Goal: Information Seeking & Learning: Learn about a topic

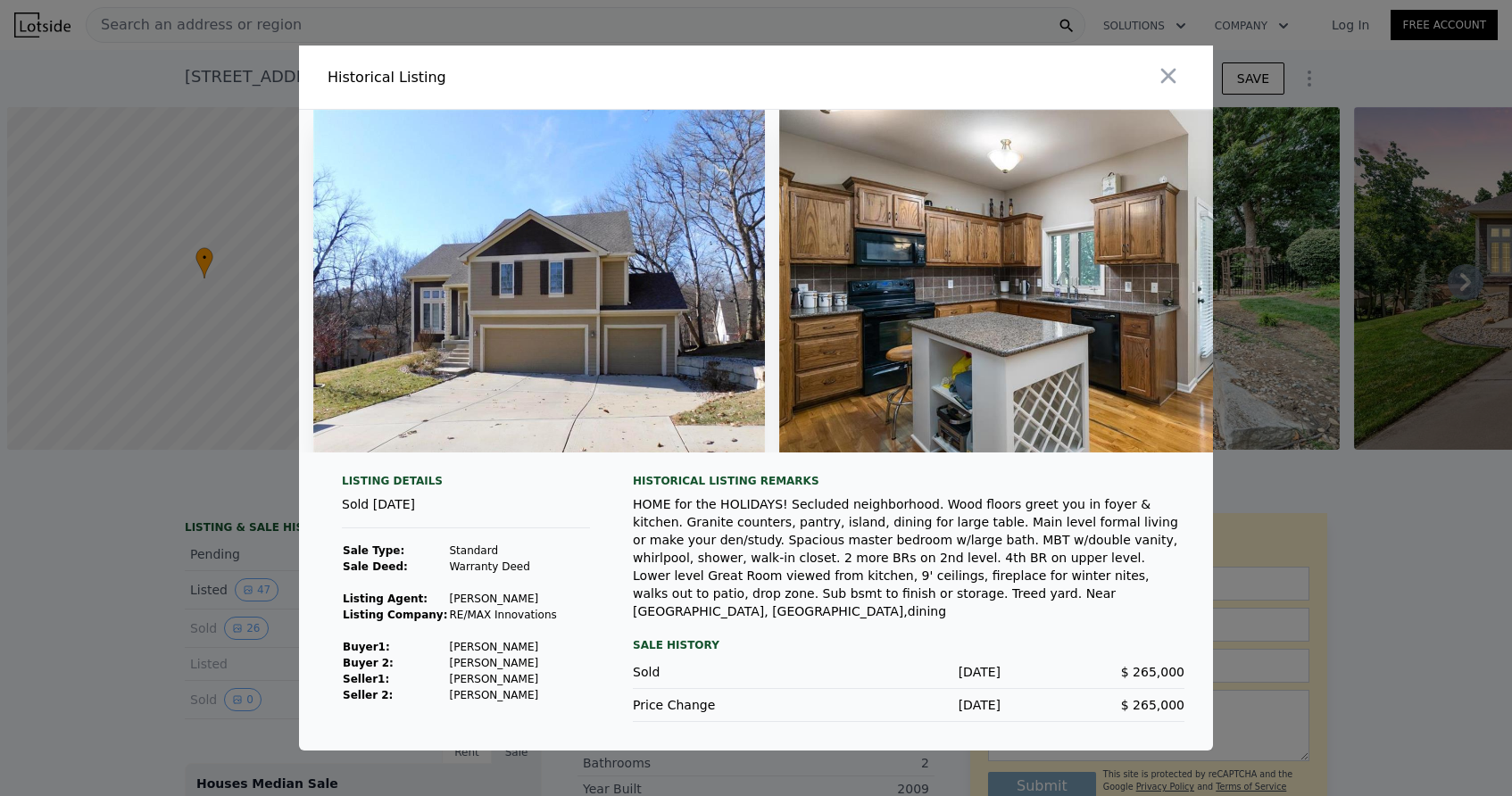
scroll to position [0, 12416]
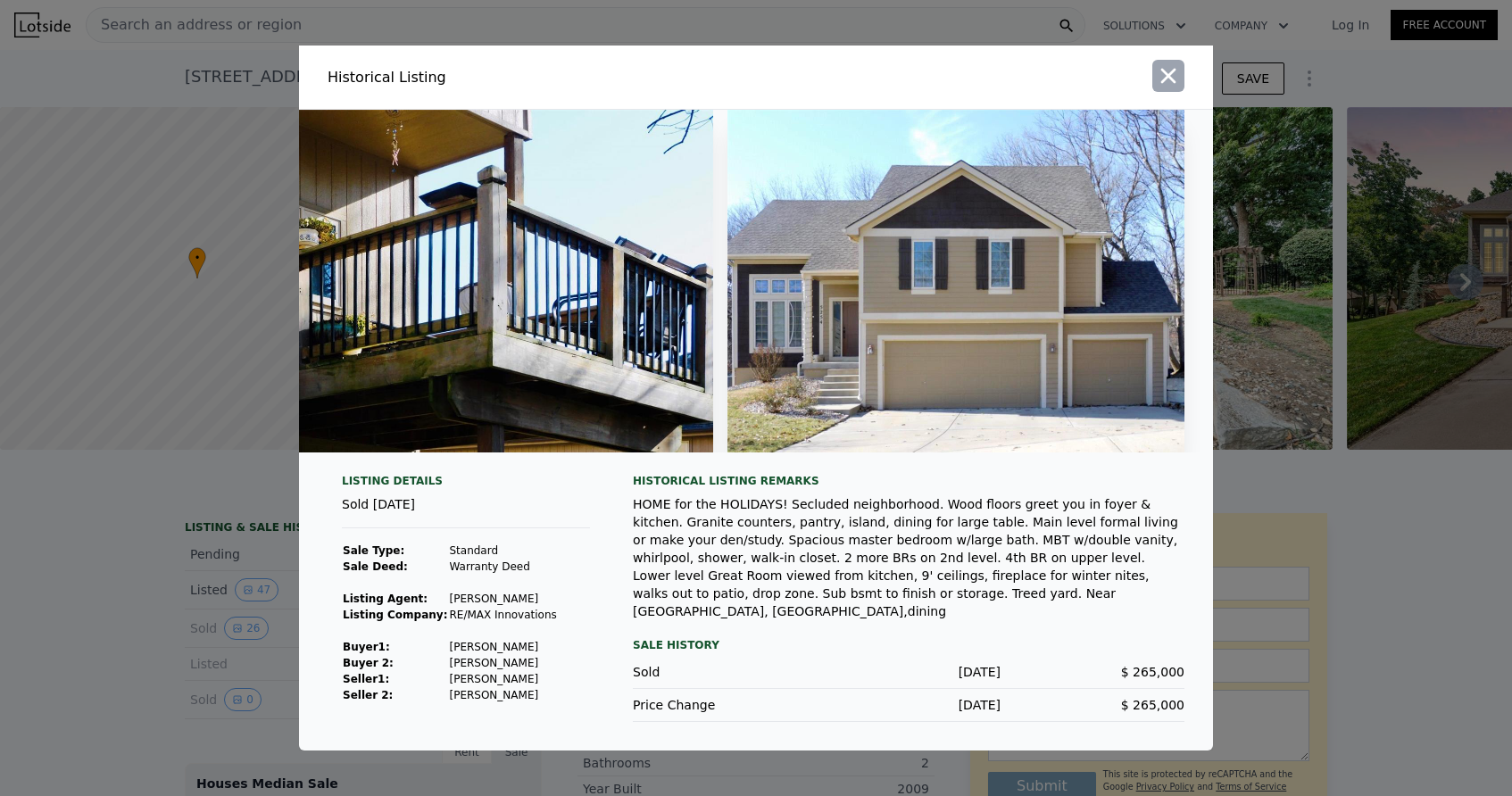
click at [1172, 84] on icon "button" at bounding box center [1169, 76] width 16 height 16
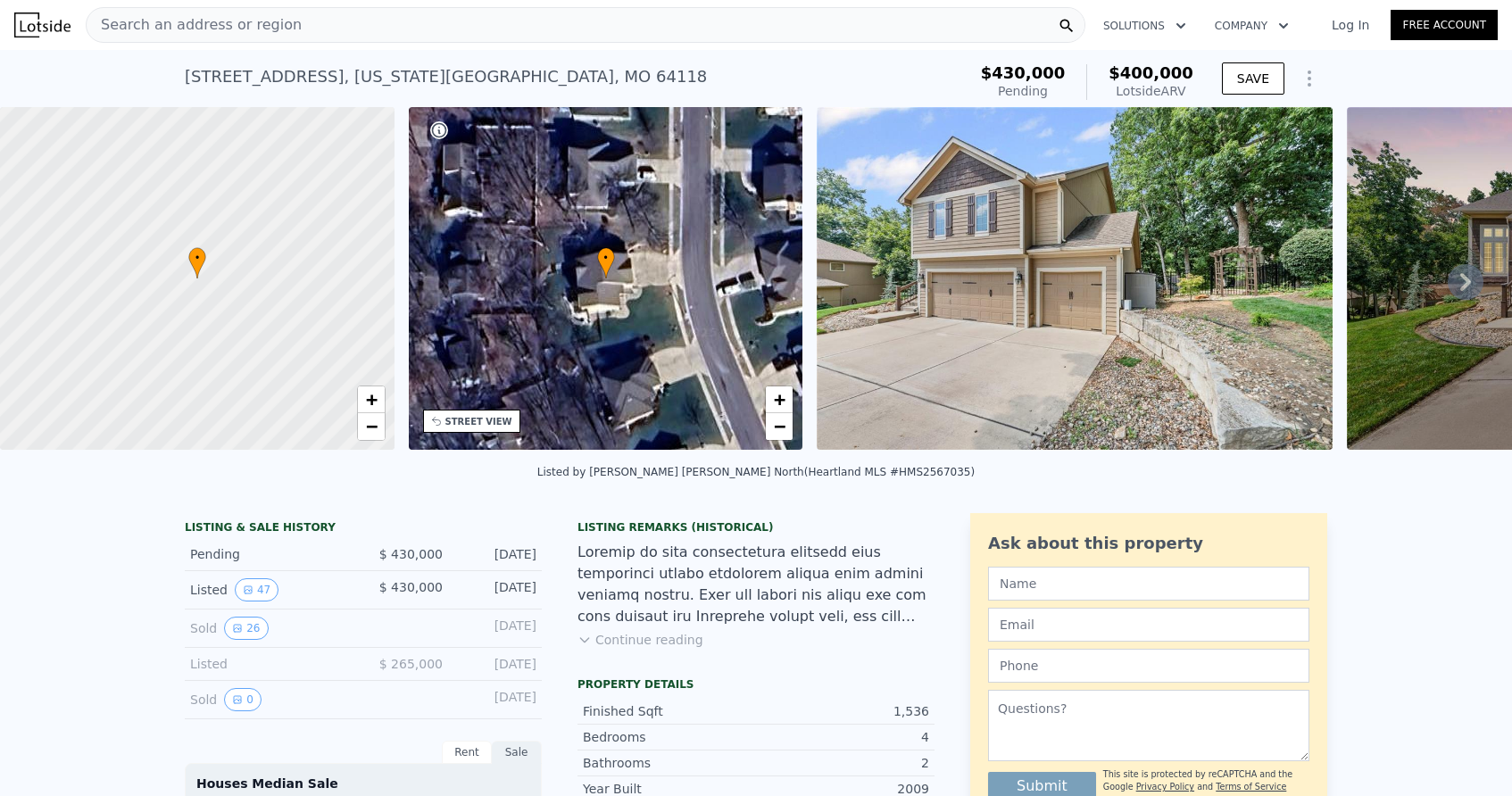
click at [399, 16] on div "Search an address or region" at bounding box center [586, 25] width 999 height 36
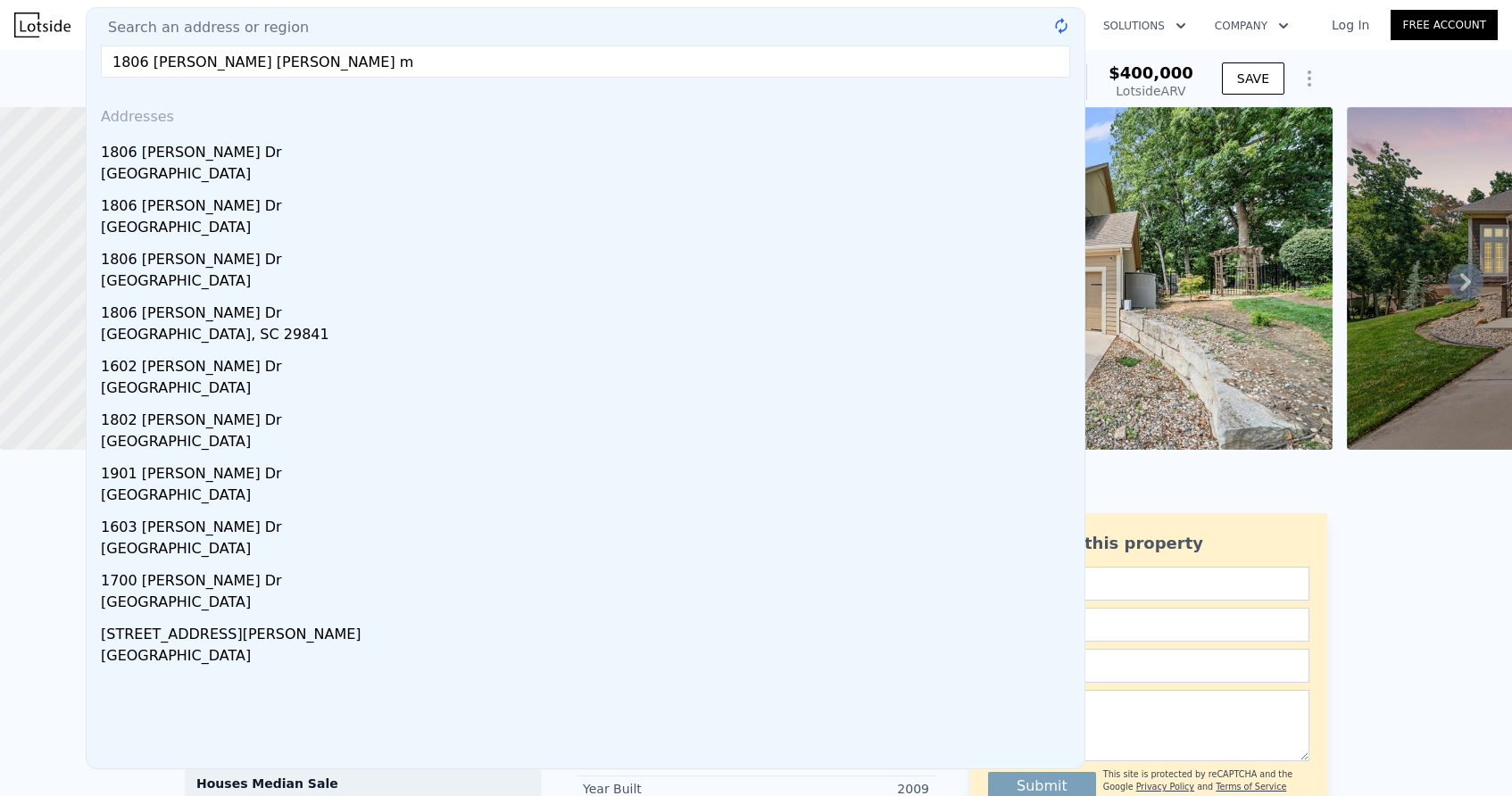
type input "1806 [PERSON_NAME] [PERSON_NAME]"
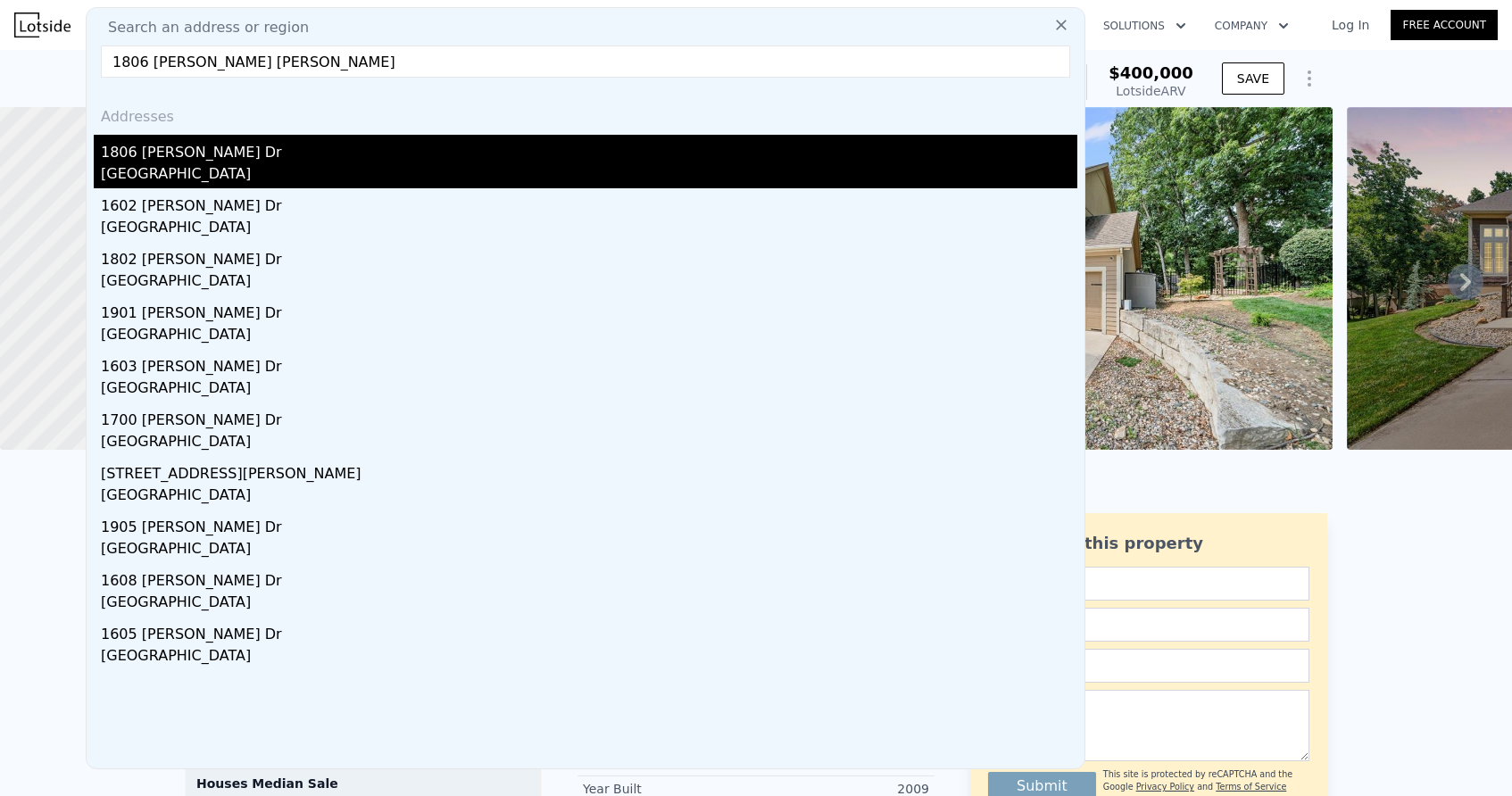
click at [184, 156] on div "1806 [PERSON_NAME] Dr" at bounding box center [589, 148] width 977 height 28
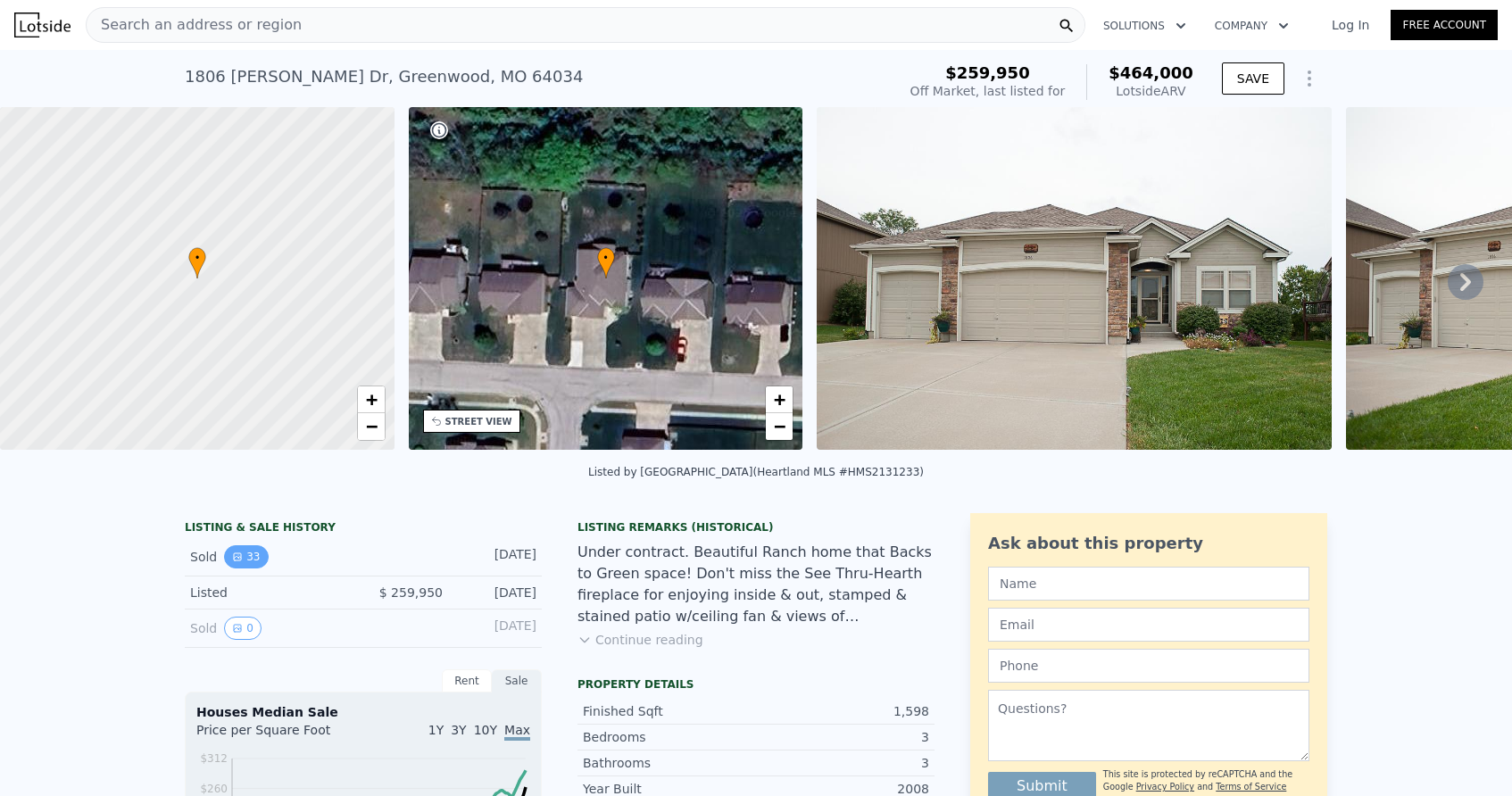
click at [250, 554] on button "33" at bounding box center [246, 556] width 44 height 23
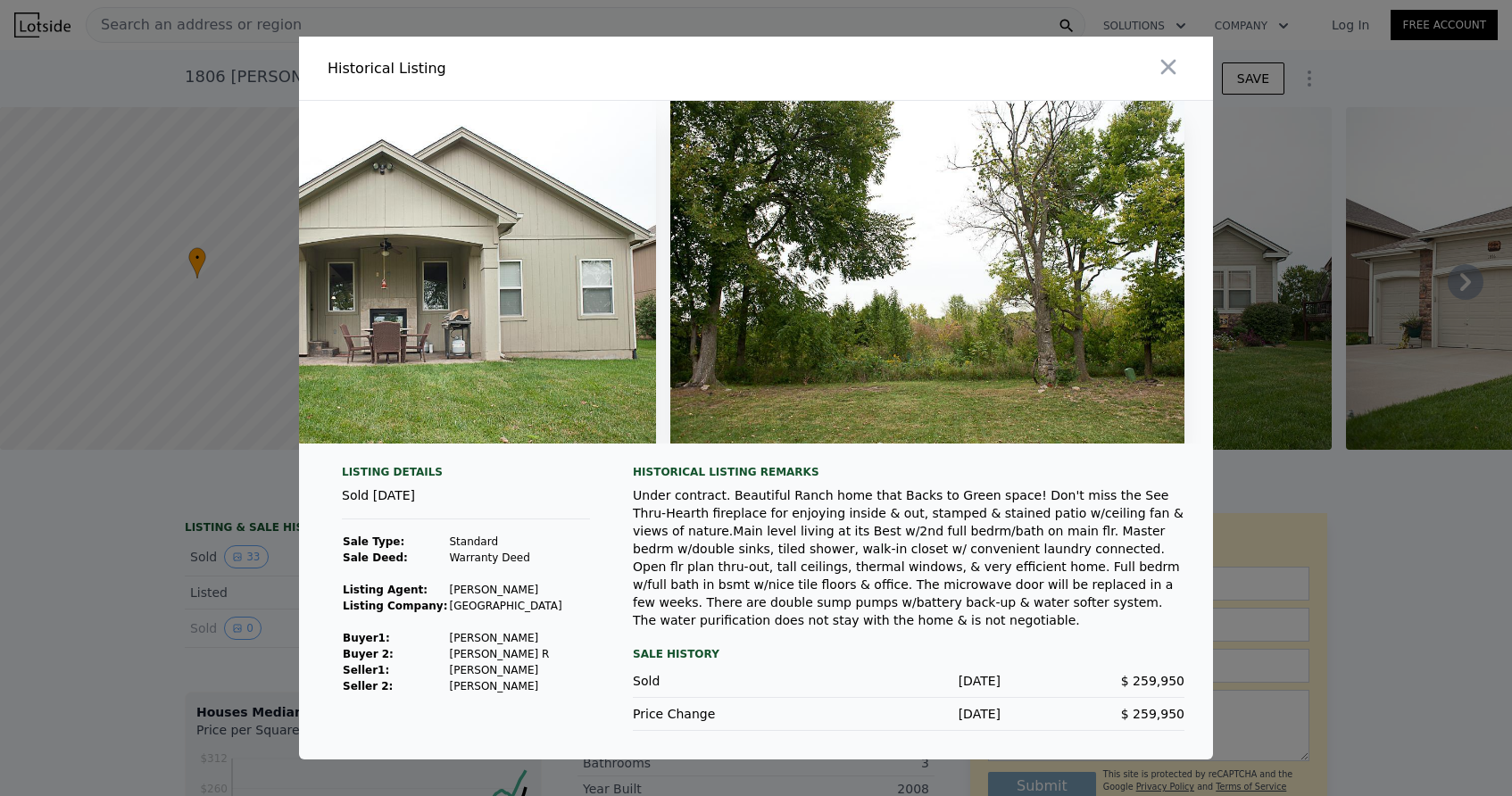
scroll to position [0, 14737]
click at [1168, 63] on icon "button" at bounding box center [1169, 67] width 16 height 16
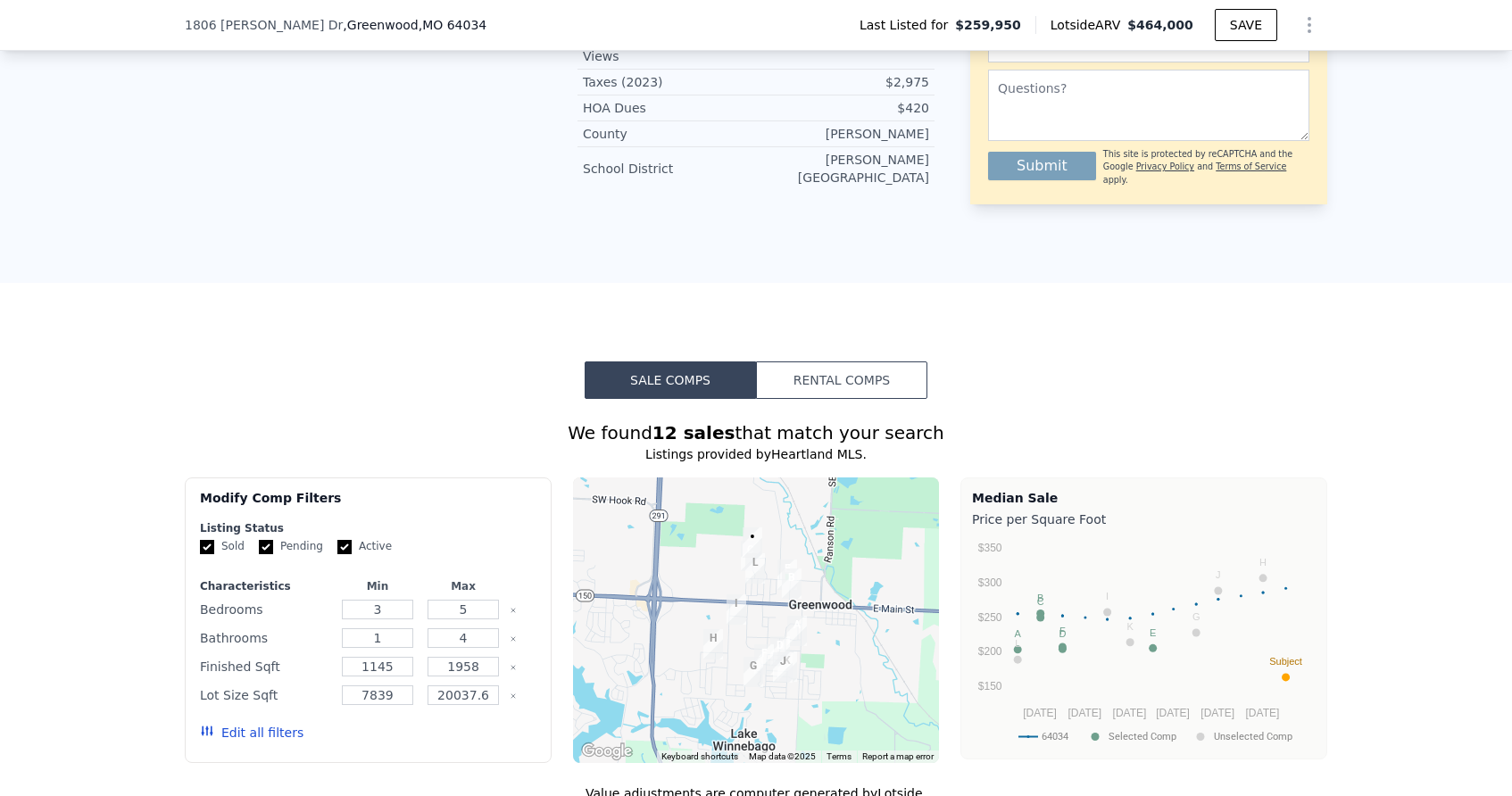
scroll to position [1060, 0]
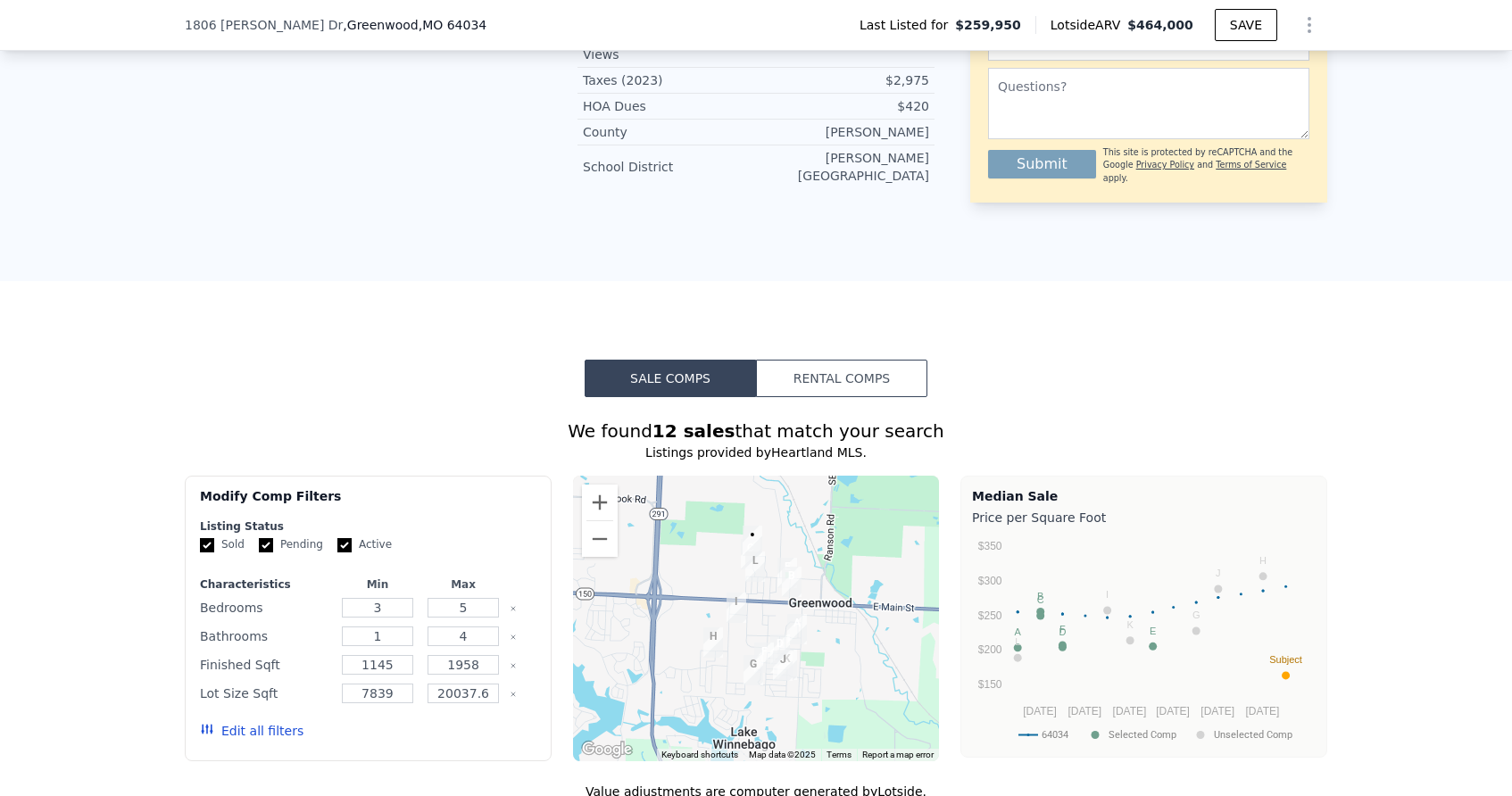
click at [710, 575] on div at bounding box center [756, 619] width 367 height 285
click at [607, 543] on button "Zoom out" at bounding box center [599, 539] width 36 height 36
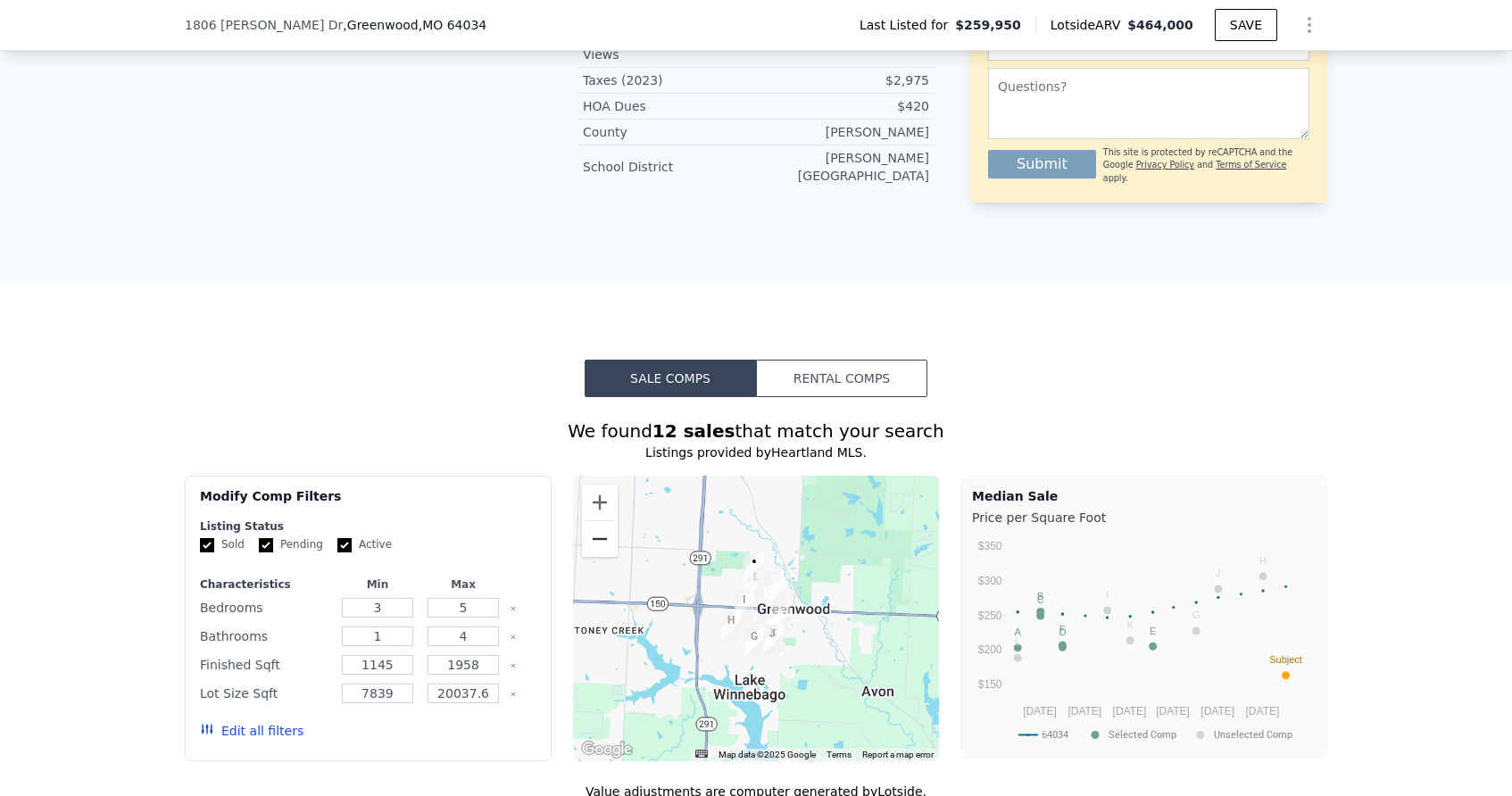
click at [607, 543] on button "Zoom out" at bounding box center [599, 539] width 36 height 36
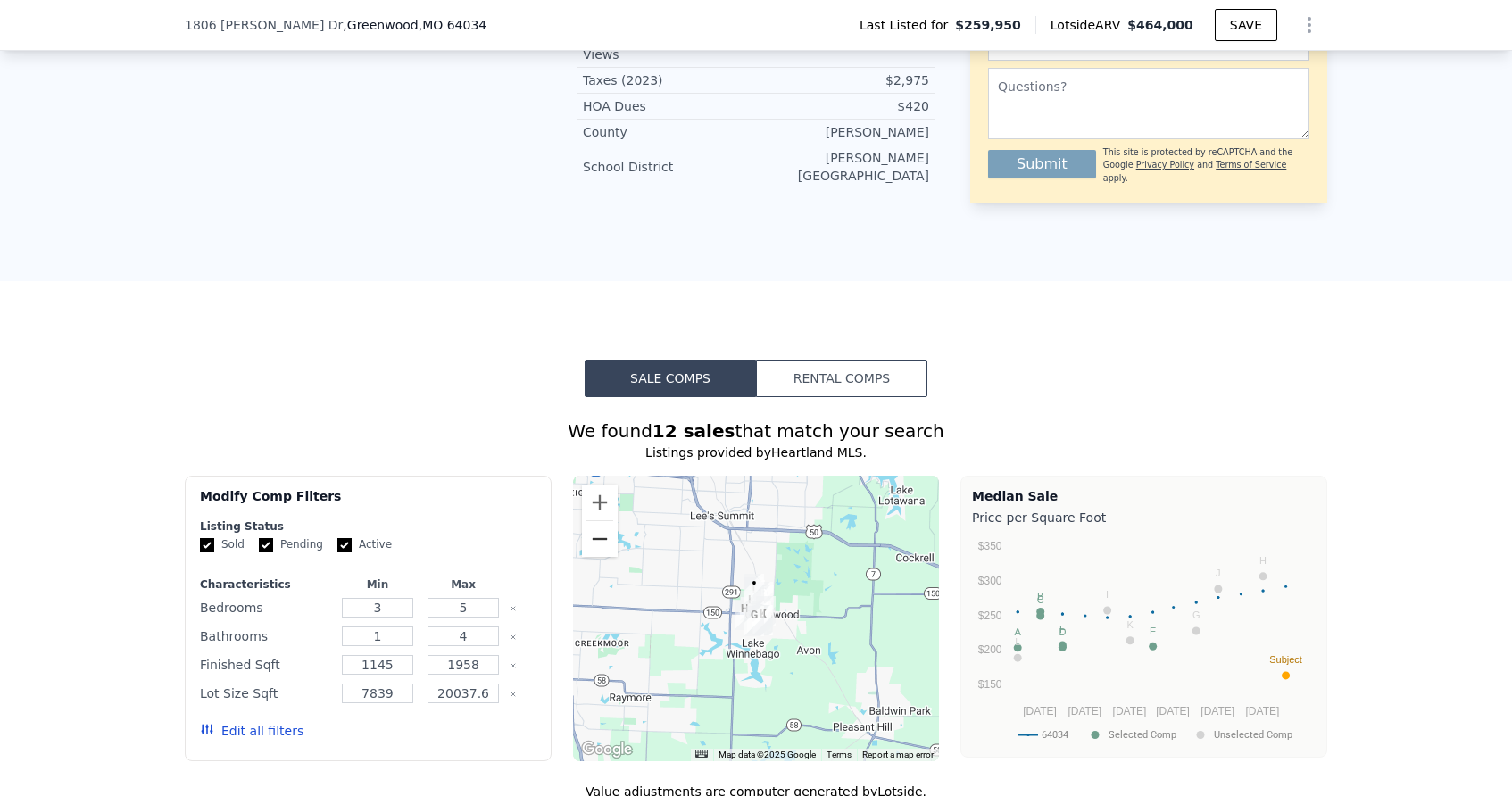
click at [607, 543] on button "Zoom out" at bounding box center [599, 539] width 36 height 36
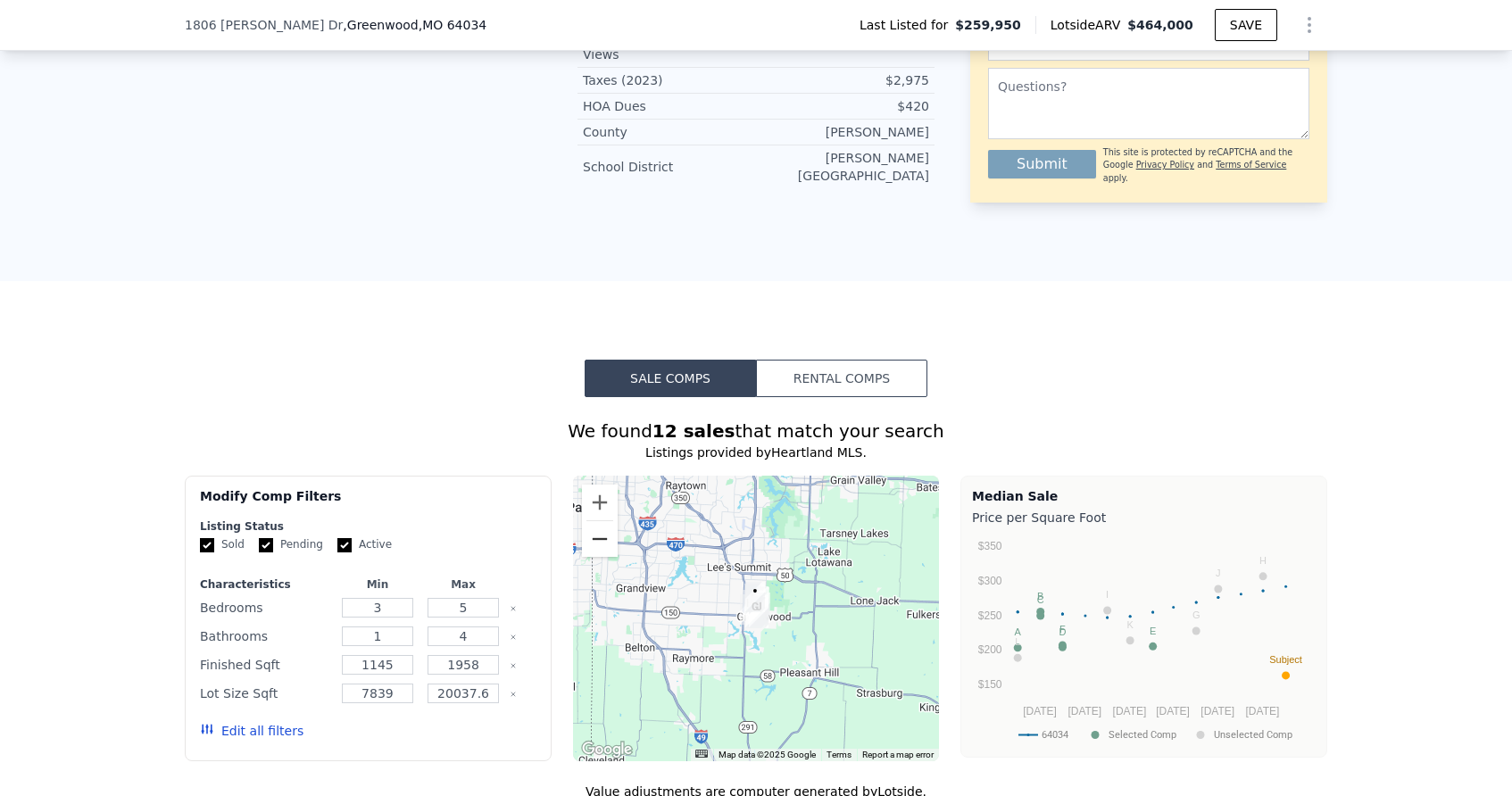
click at [607, 543] on button "Zoom out" at bounding box center [599, 539] width 36 height 36
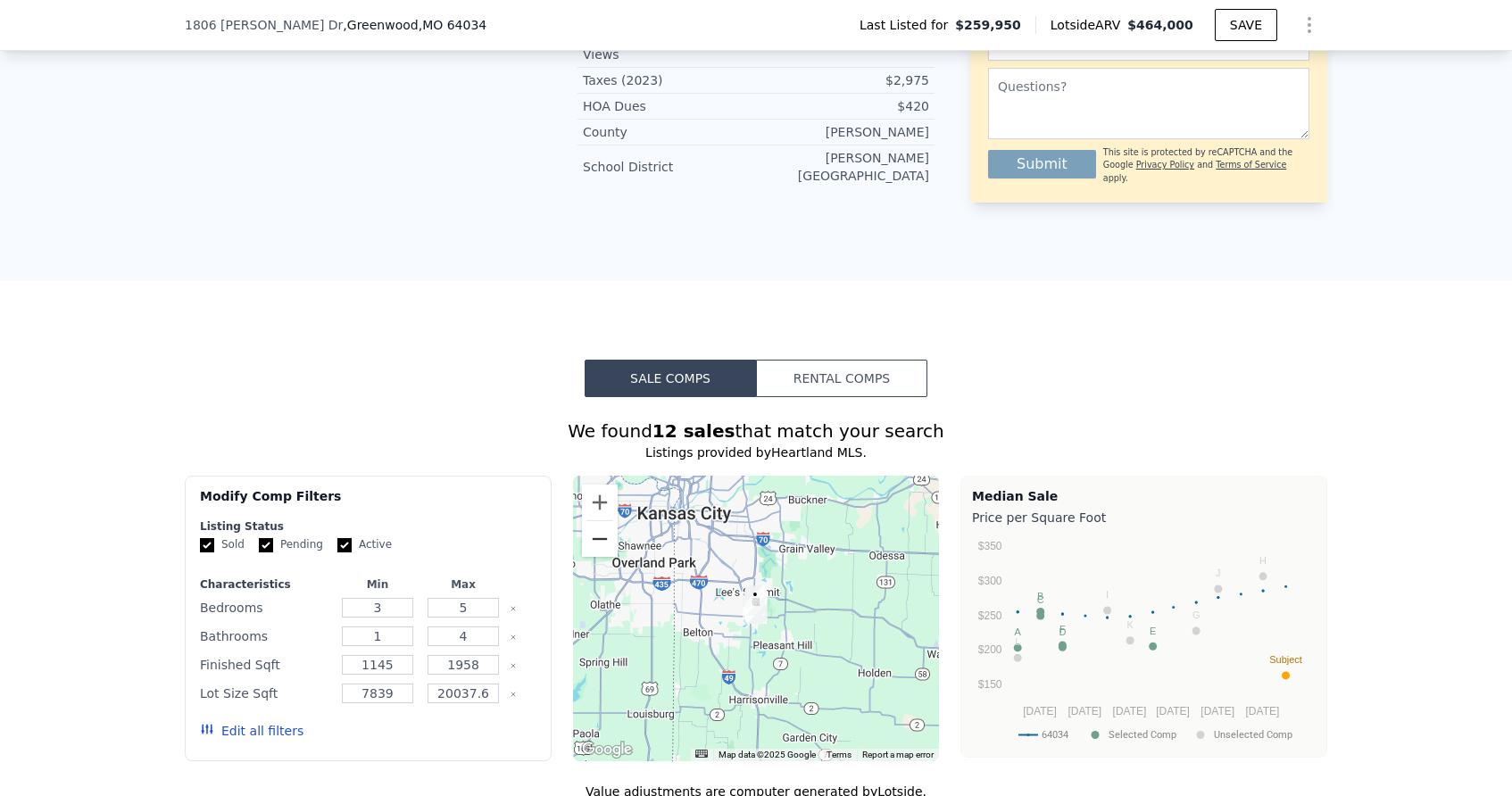
click at [607, 543] on button "Zoom out" at bounding box center [599, 539] width 36 height 36
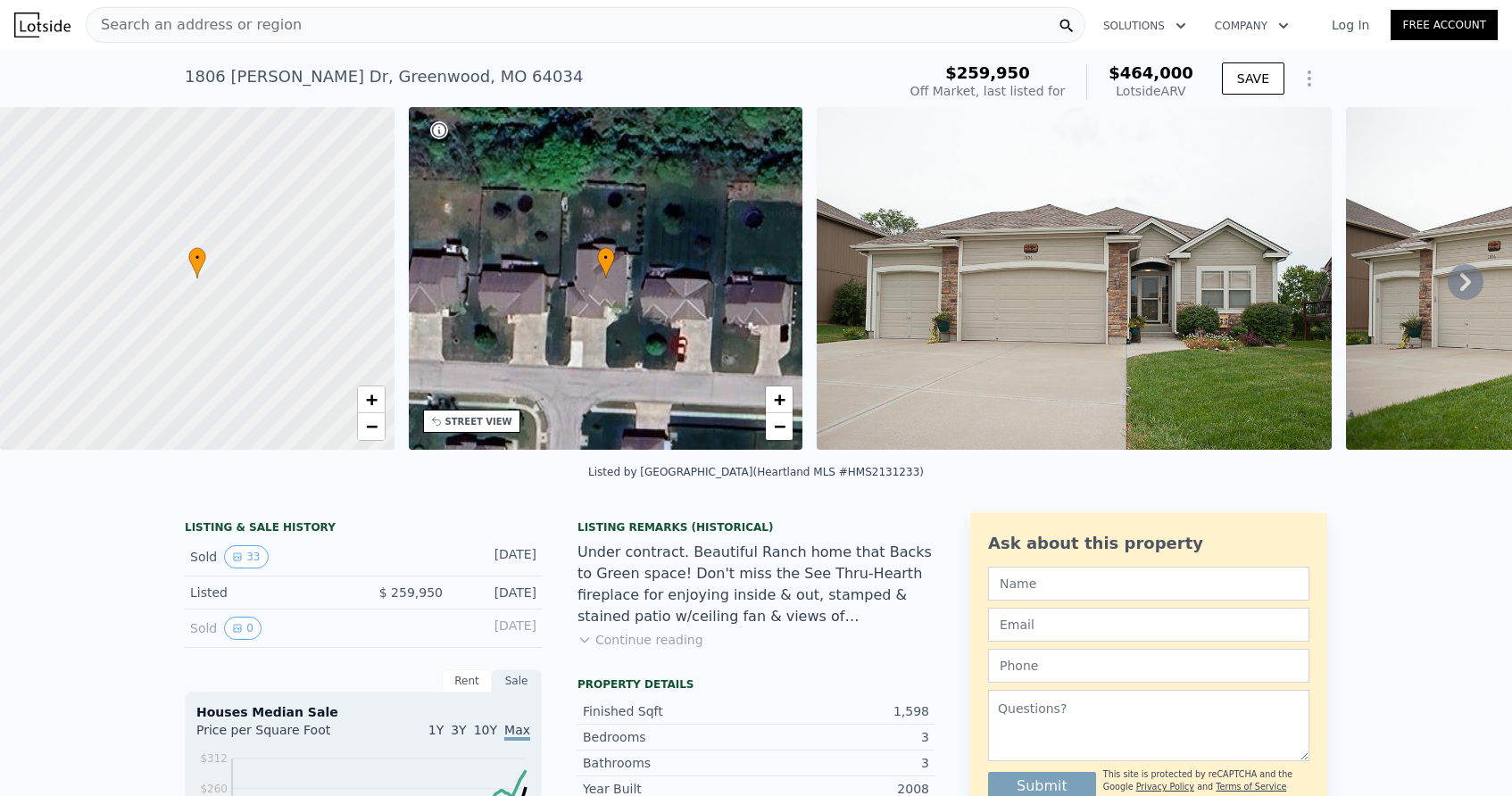
scroll to position [0, 0]
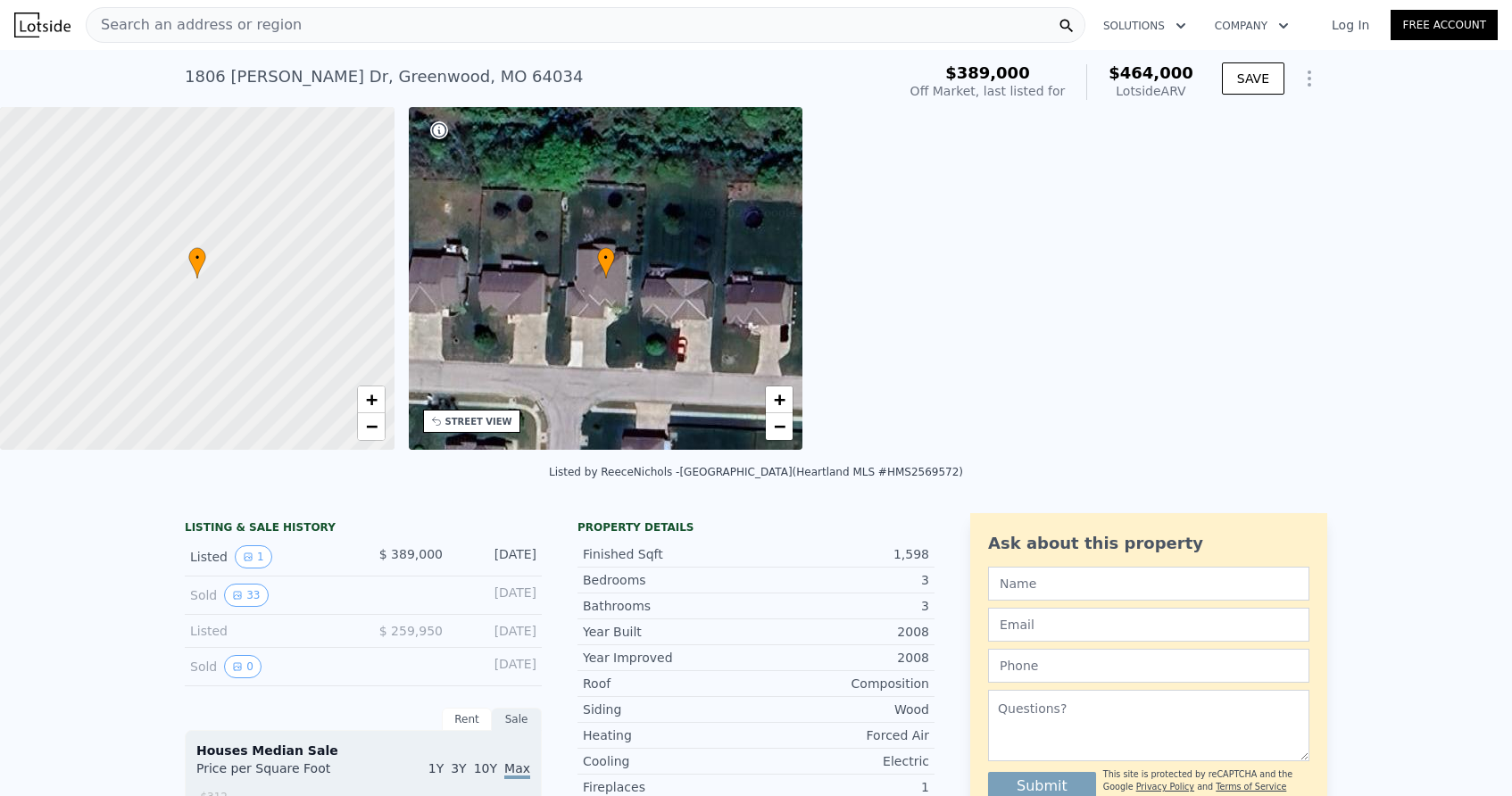
type input "$ 25,165"
